Goal: Information Seeking & Learning: Check status

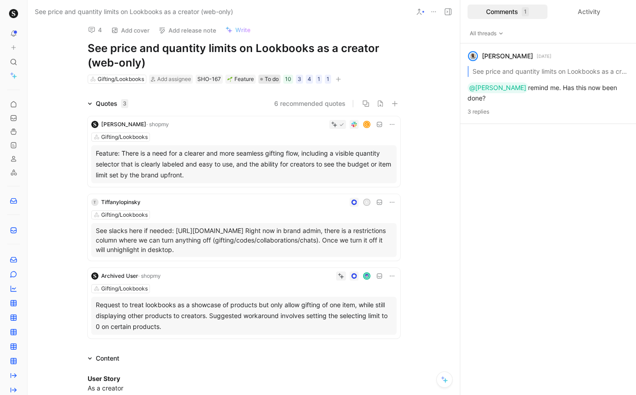
click at [265, 81] on span "To do" at bounding box center [272, 79] width 14 height 9
click at [90, 30] on icon at bounding box center [91, 29] width 7 height 7
click at [269, 76] on span "To do" at bounding box center [272, 79] width 14 height 9
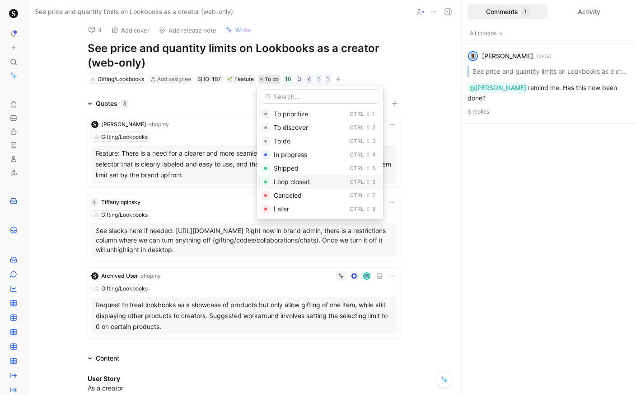
click at [280, 179] on span "Loop closed" at bounding box center [292, 182] width 36 height 8
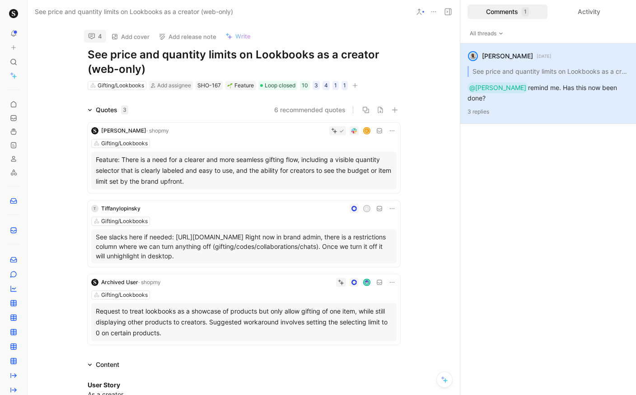
scroll to position [6, 0]
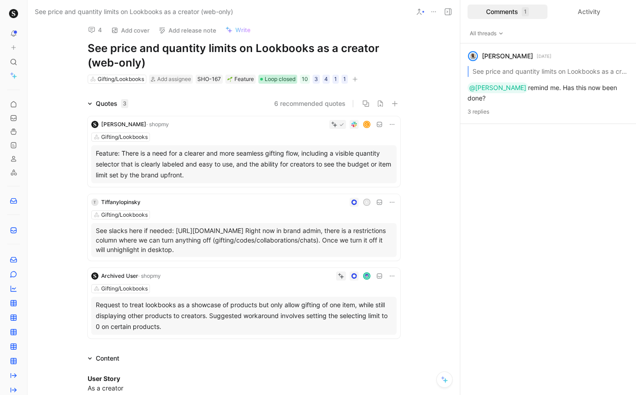
click at [265, 79] on span "Loop closed" at bounding box center [280, 79] width 31 height 9
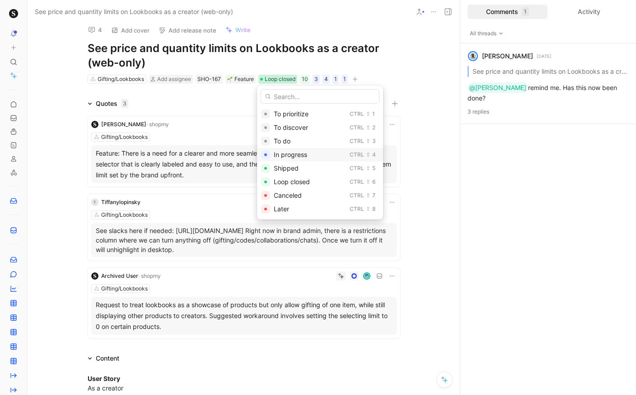
click at [296, 155] on span "In progress" at bounding box center [290, 155] width 33 height 8
